Goal: Task Accomplishment & Management: Manage account settings

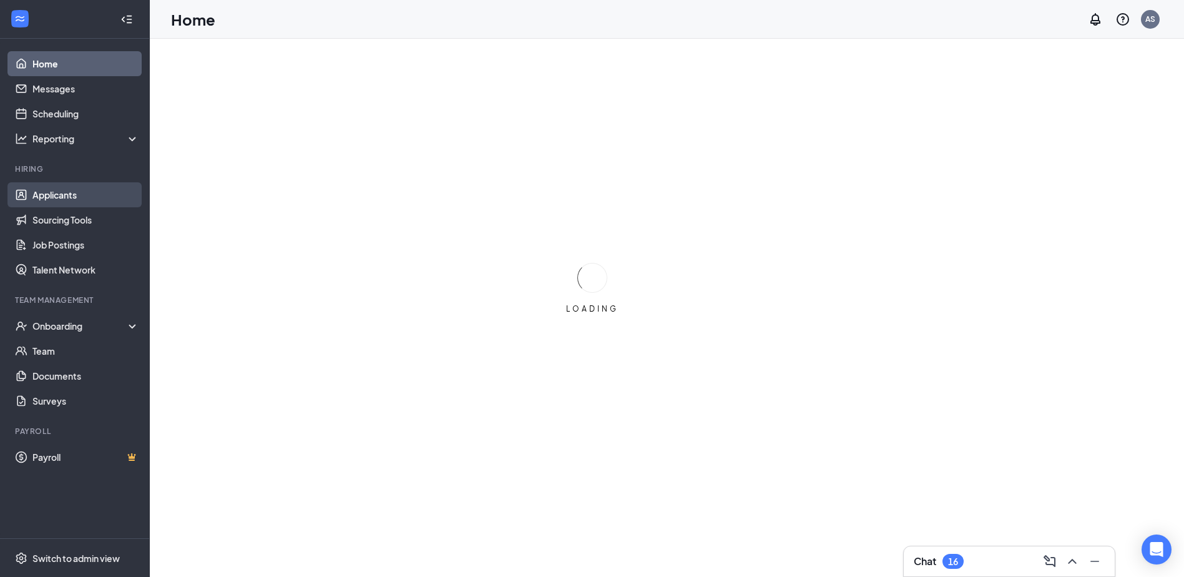
click at [69, 194] on link "Applicants" at bounding box center [85, 194] width 107 height 25
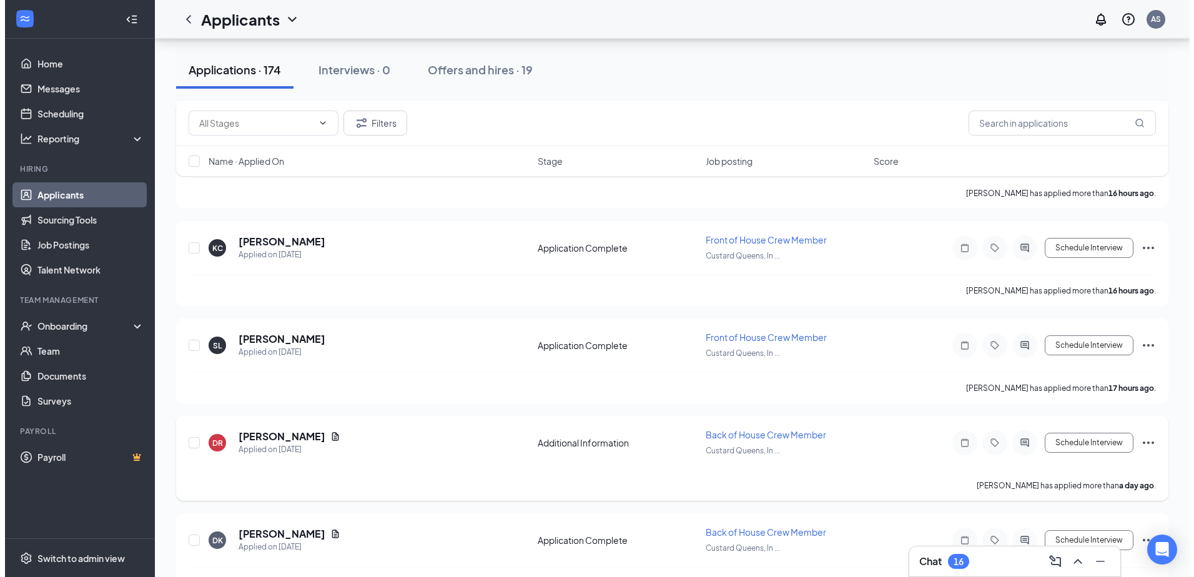
scroll to position [312, 0]
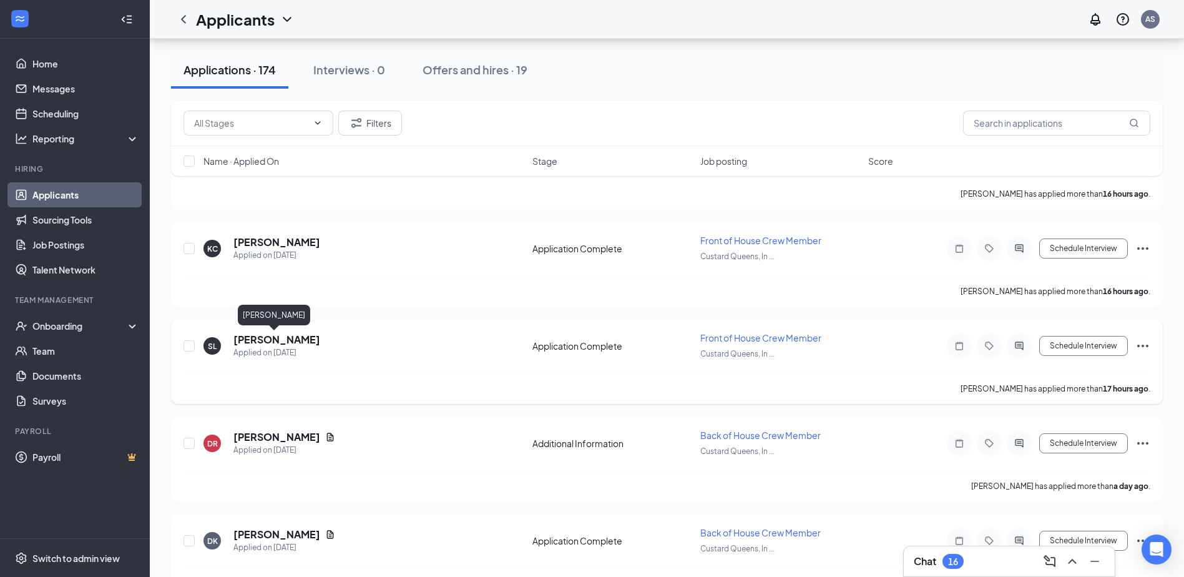
click at [282, 339] on h5 "[PERSON_NAME]" at bounding box center [276, 340] width 87 height 14
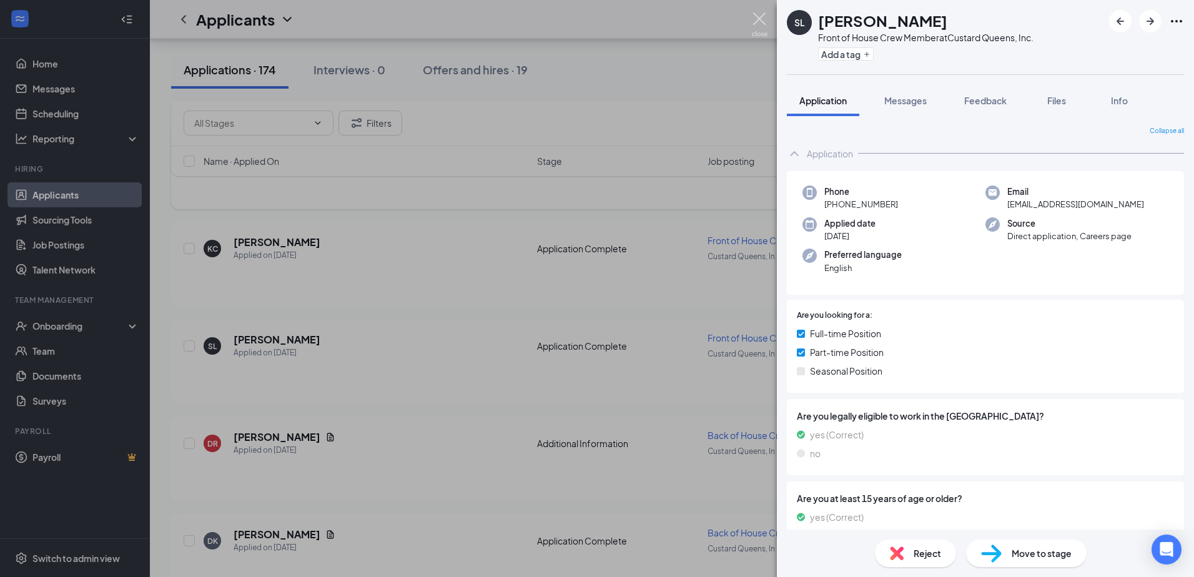
drag, startPoint x: 759, startPoint y: 15, endPoint x: 714, endPoint y: 195, distance: 185.9
click at [760, 14] on img at bounding box center [760, 24] width 16 height 24
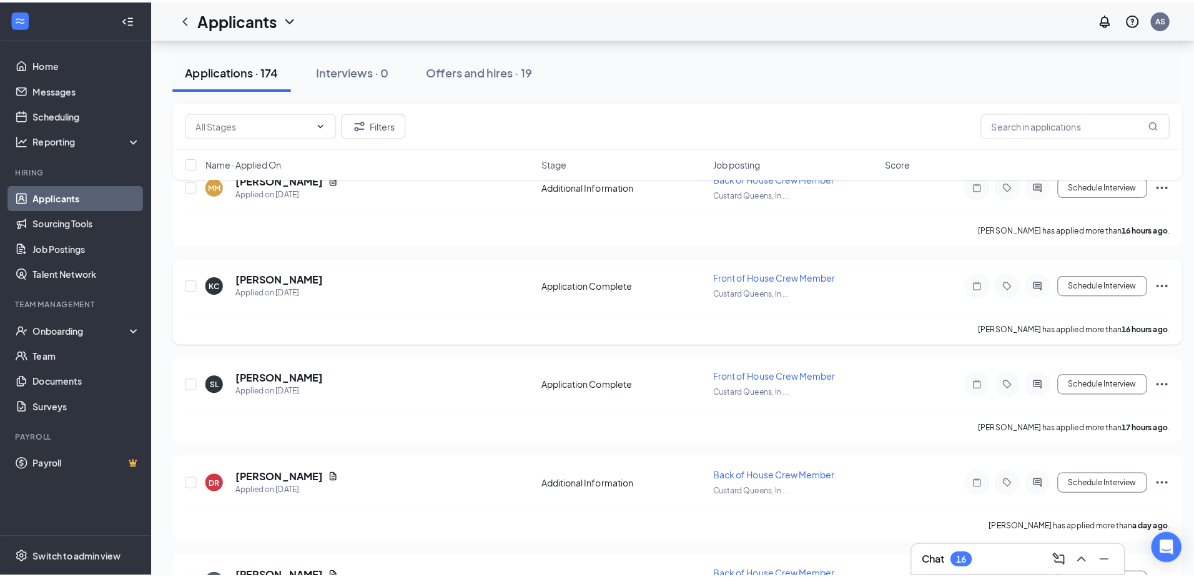
scroll to position [250, 0]
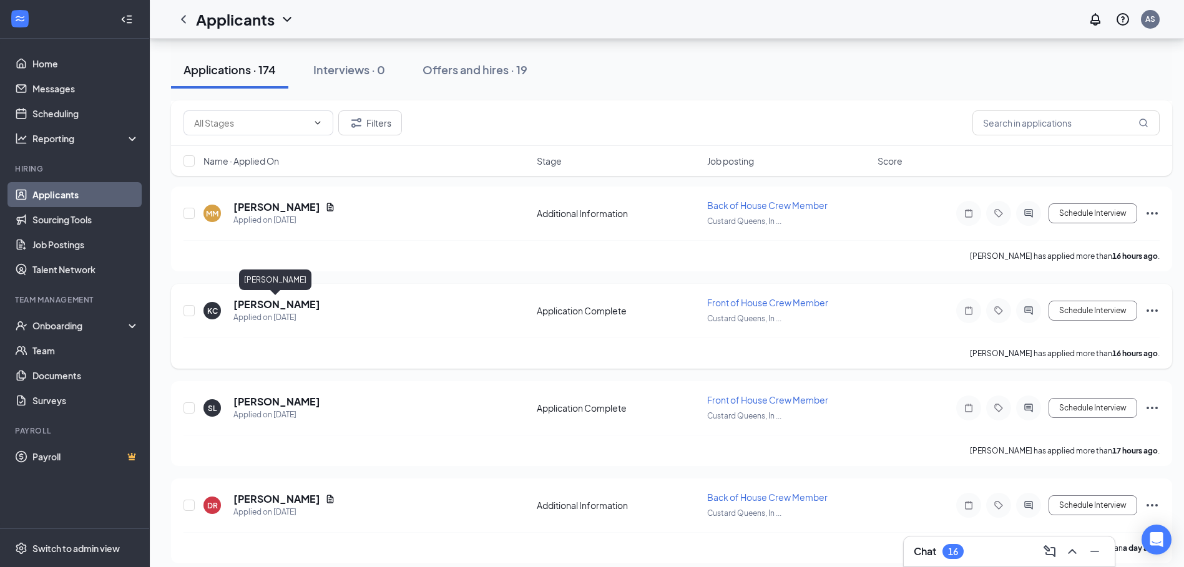
click at [280, 300] on h5 "[PERSON_NAME]" at bounding box center [276, 305] width 87 height 14
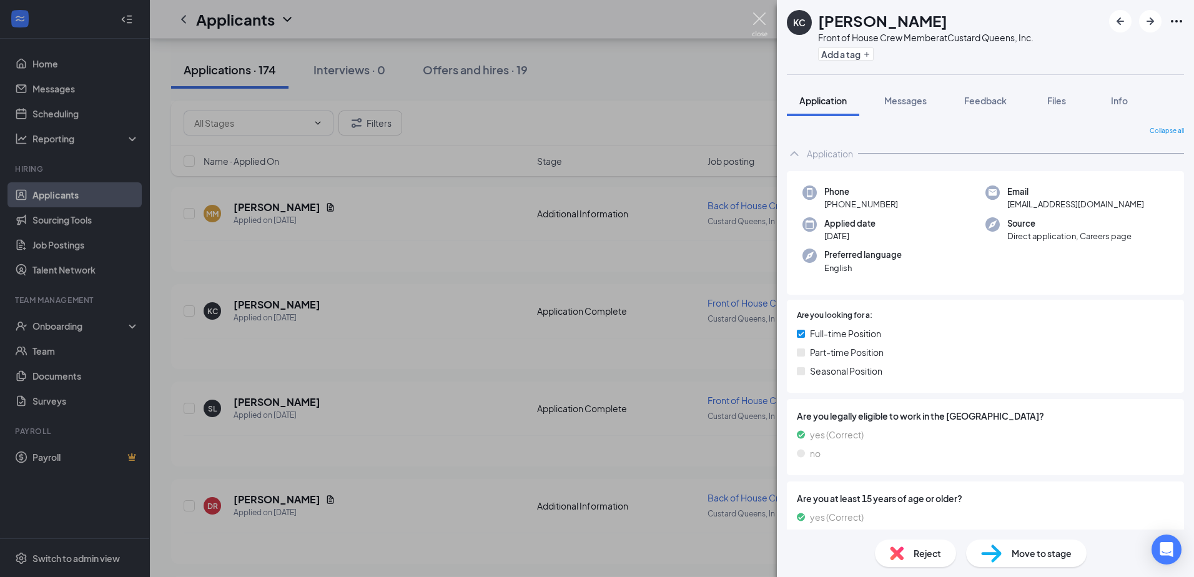
drag, startPoint x: 757, startPoint y: 13, endPoint x: 748, endPoint y: 83, distance: 70.5
click at [756, 14] on img at bounding box center [760, 24] width 16 height 24
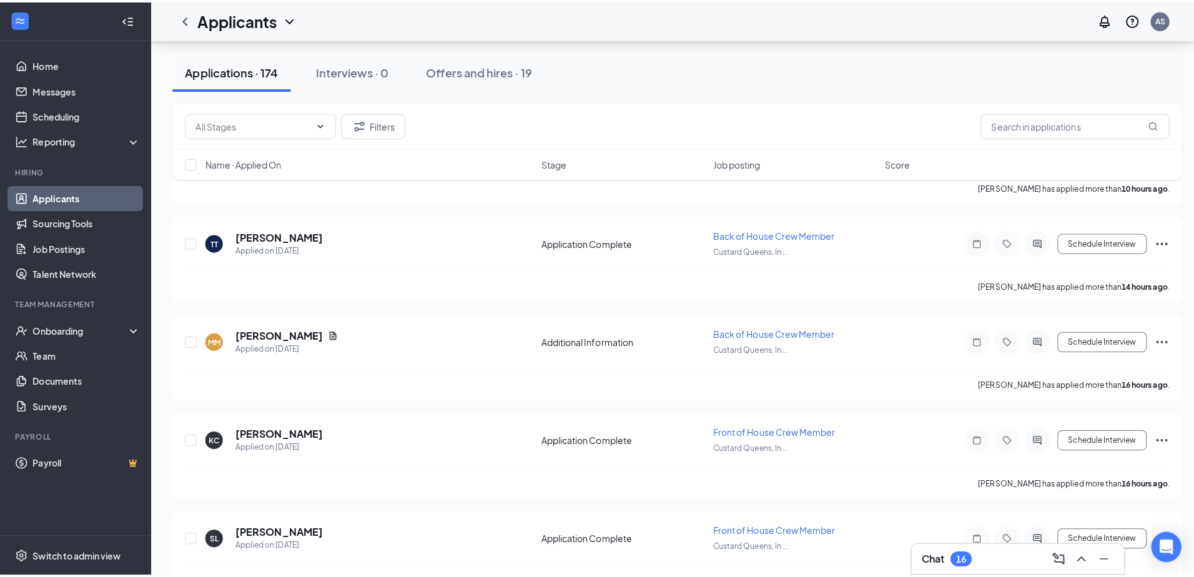
scroll to position [125, 0]
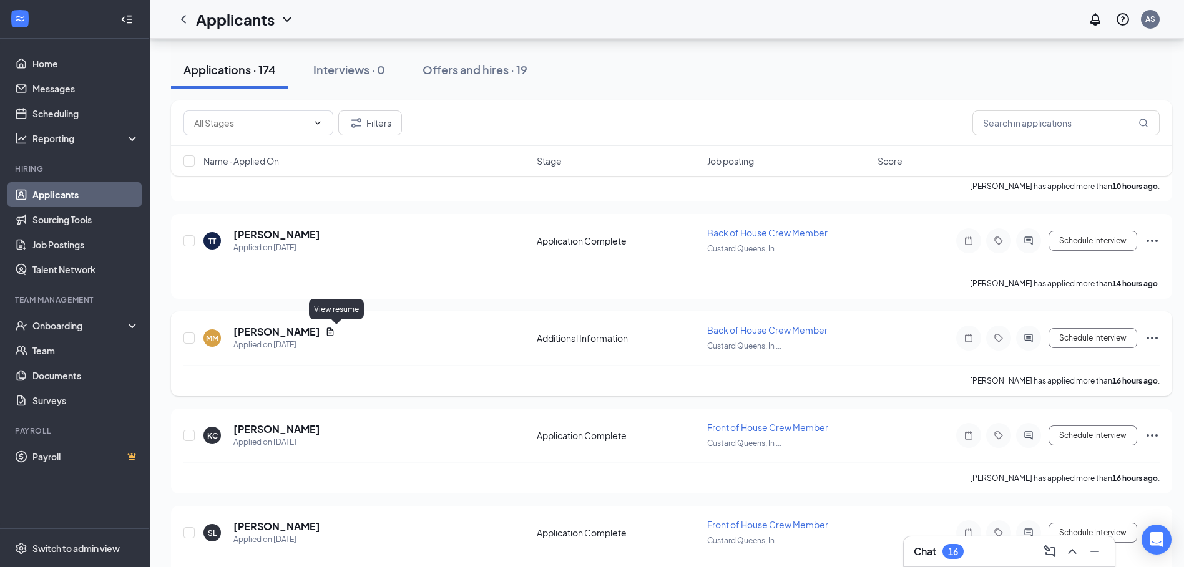
click at [331, 331] on icon "Document" at bounding box center [330, 332] width 10 height 10
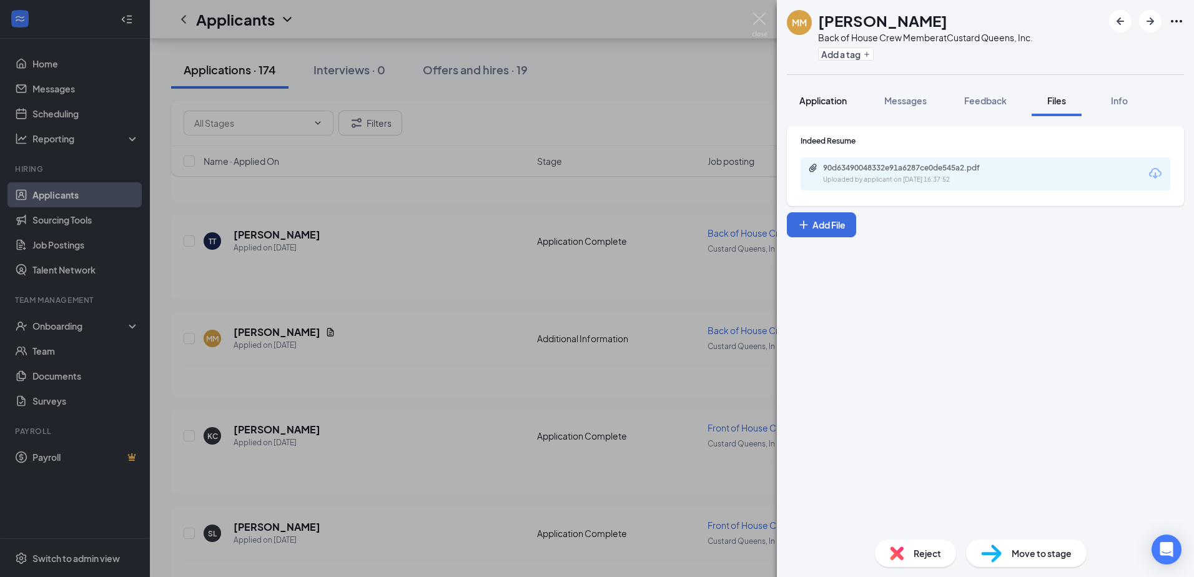
click at [832, 90] on button "Application" at bounding box center [823, 100] width 72 height 31
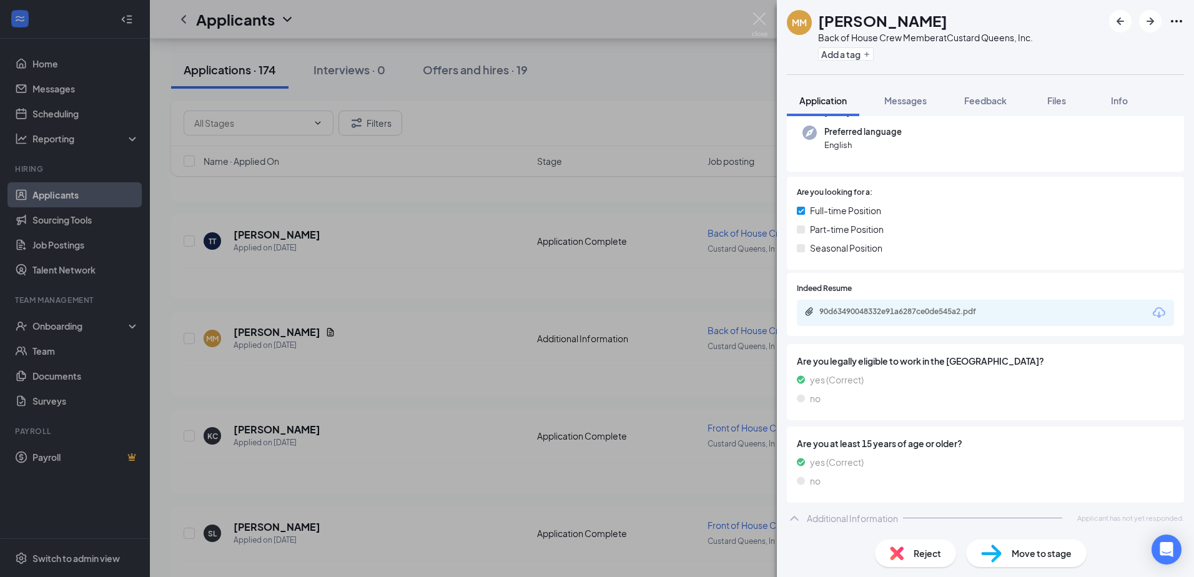
scroll to position [124, 0]
click at [874, 323] on div "90d63490048332e91a6287ce0de545a2.pdf" at bounding box center [985, 311] width 377 height 26
click at [874, 305] on div "90d63490048332e91a6287ce0de545a2.pdf" at bounding box center [906, 310] width 175 height 10
click at [768, 20] on div "MM [PERSON_NAME] Back of House Crew Member at [GEOGRAPHIC_DATA] Queens, Inc. Ad…" at bounding box center [597, 288] width 1194 height 577
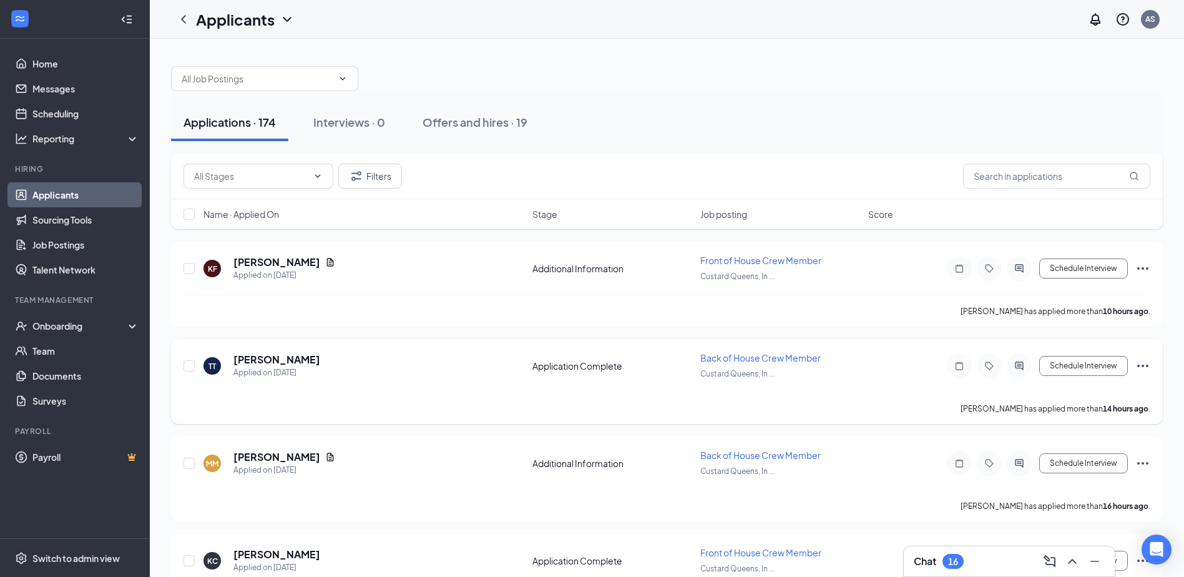
click at [288, 356] on h5 "[PERSON_NAME]" at bounding box center [276, 360] width 87 height 14
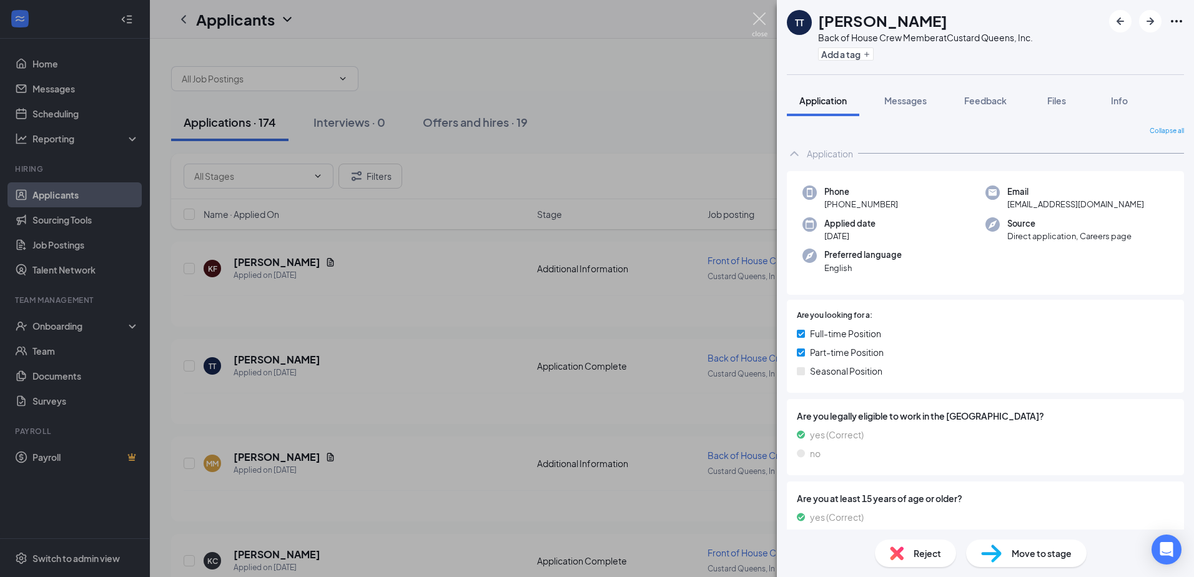
click at [760, 20] on img at bounding box center [760, 24] width 16 height 24
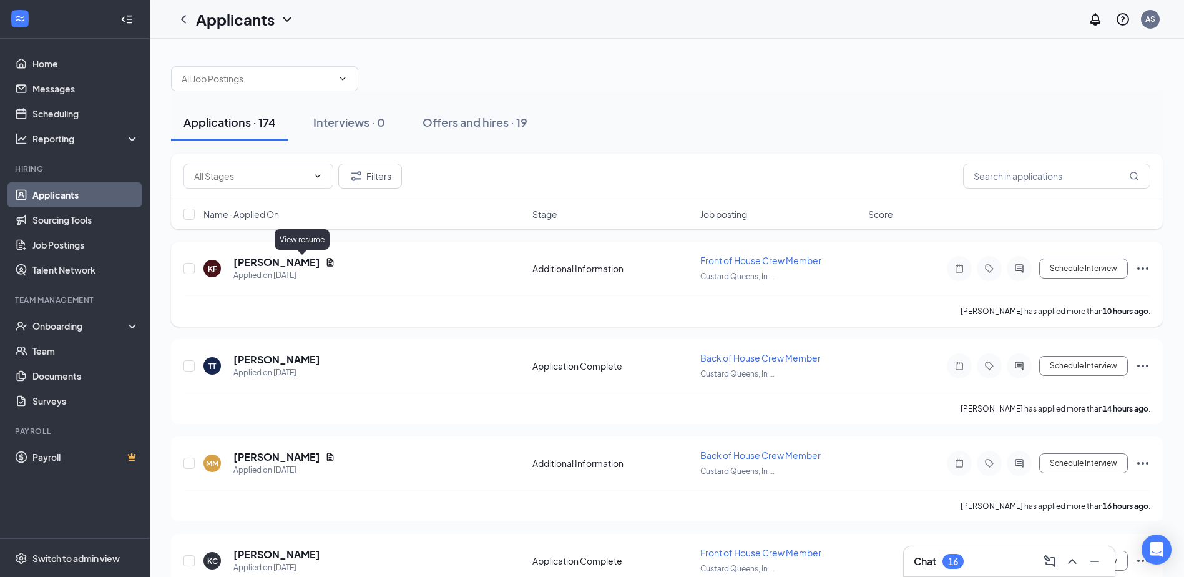
click at [327, 261] on icon "Document" at bounding box center [330, 262] width 7 height 8
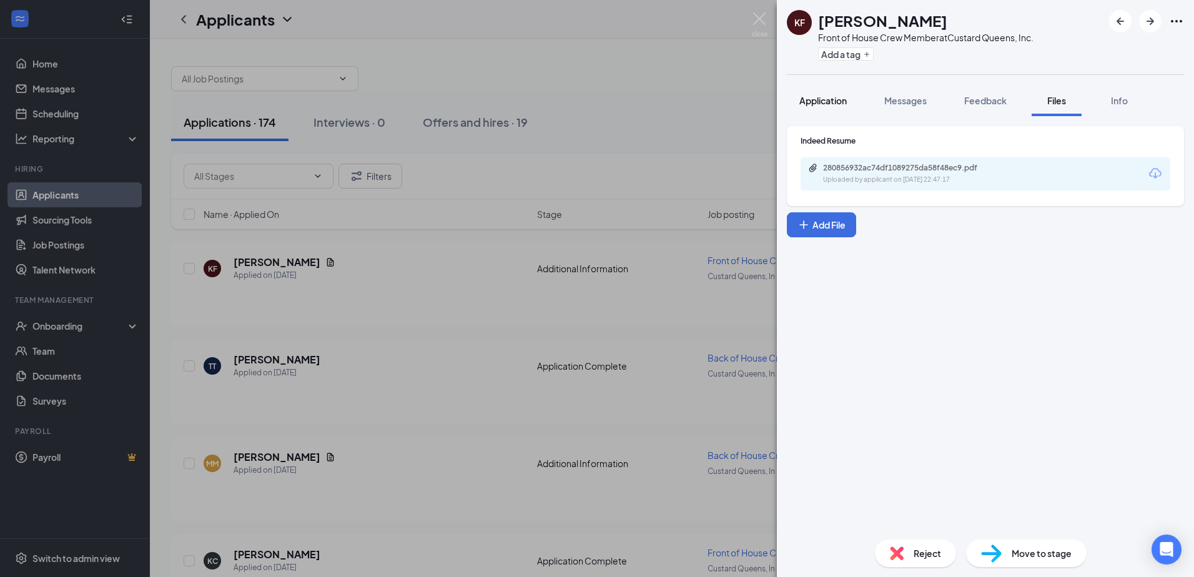
click at [818, 102] on span "Application" at bounding box center [822, 100] width 47 height 11
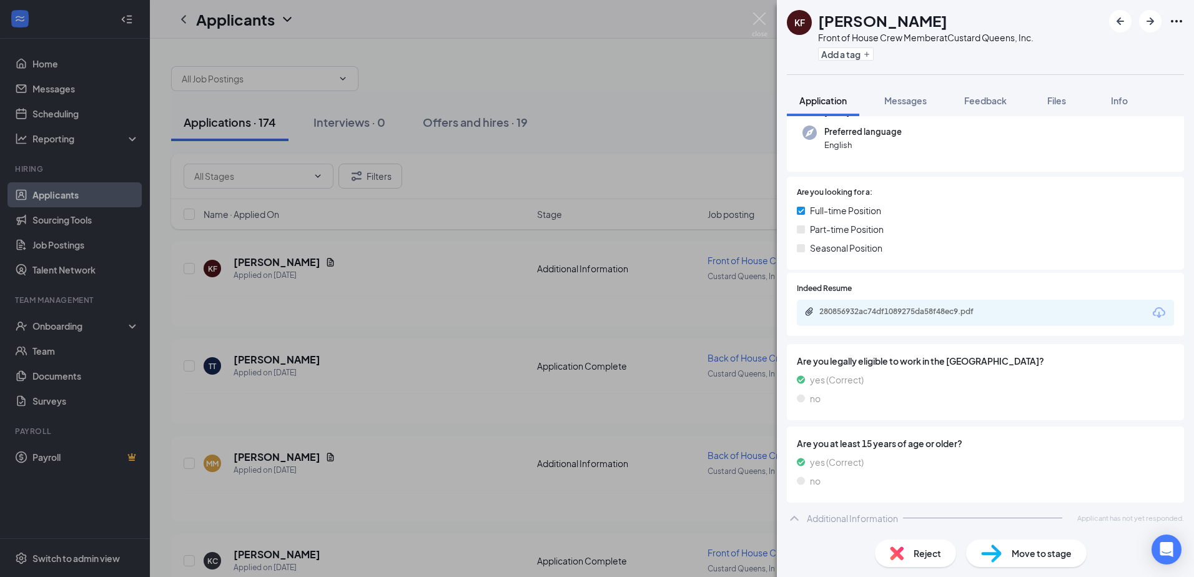
scroll to position [159, 0]
click at [893, 312] on div "280856932ac74df1089275da58f48ec9.pdf" at bounding box center [906, 310] width 175 height 10
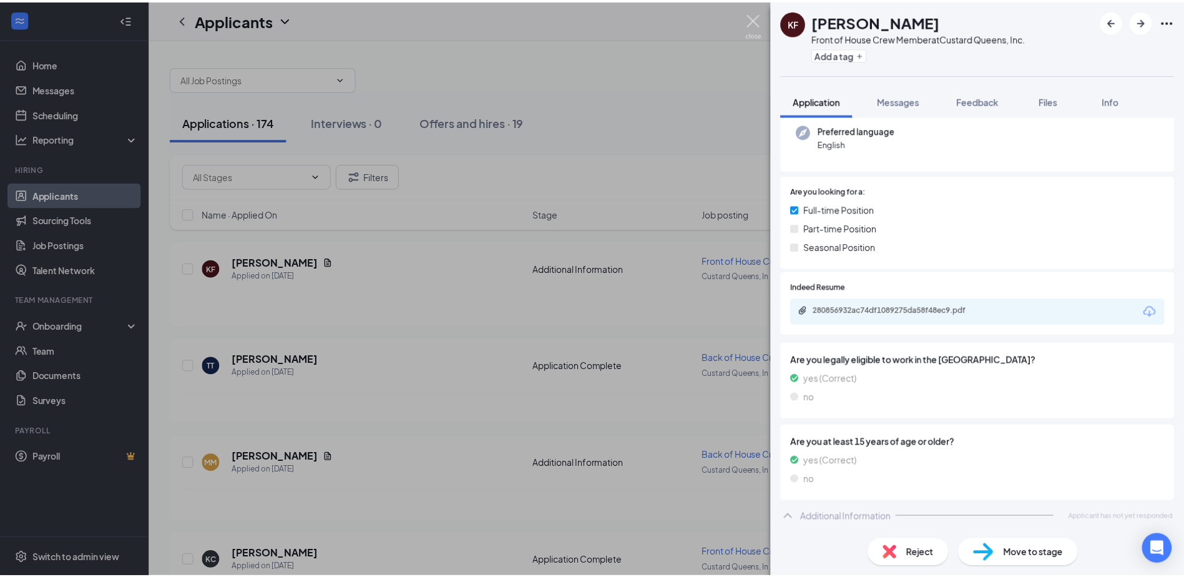
scroll to position [154, 0]
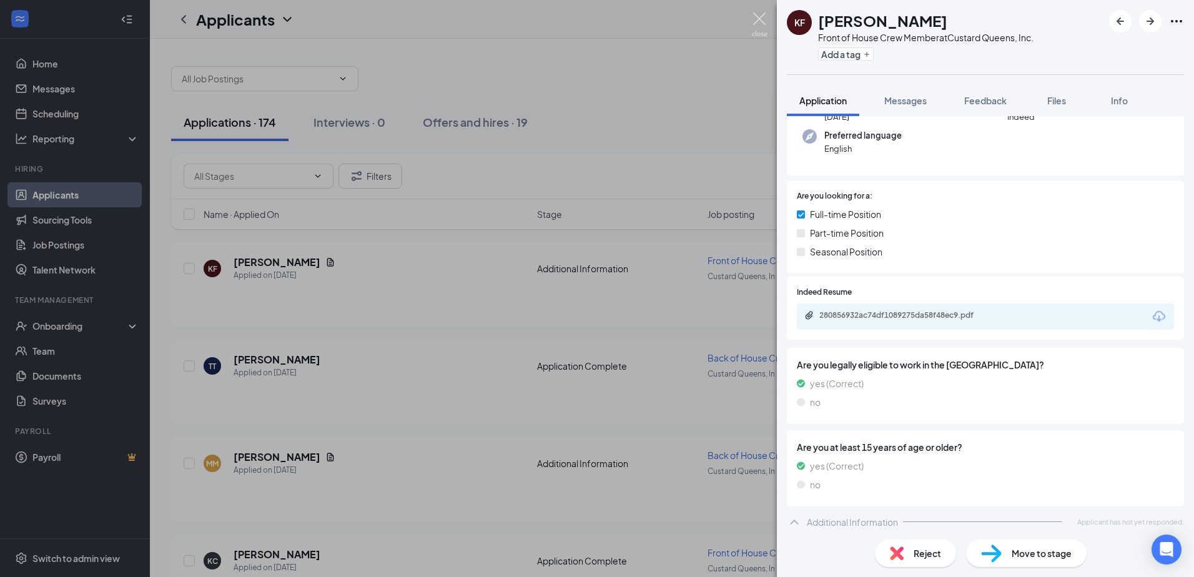
click at [755, 19] on img at bounding box center [760, 24] width 16 height 24
